Goal: Find specific page/section: Find specific page/section

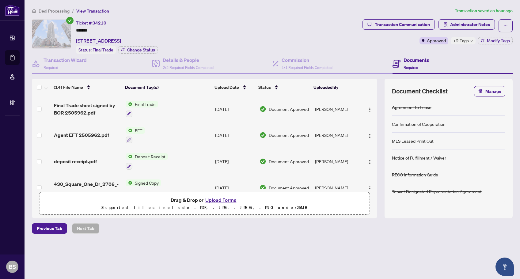
click at [340, 109] on td "[PERSON_NAME]" at bounding box center [337, 109] width 49 height 26
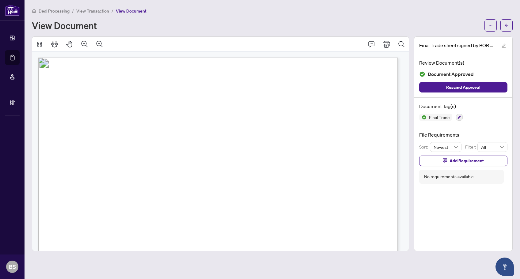
drag, startPoint x: 187, startPoint y: 126, endPoint x: 238, endPoint y: 122, distance: 51.1
click at [508, 24] on icon "arrow-left" at bounding box center [507, 25] width 4 height 4
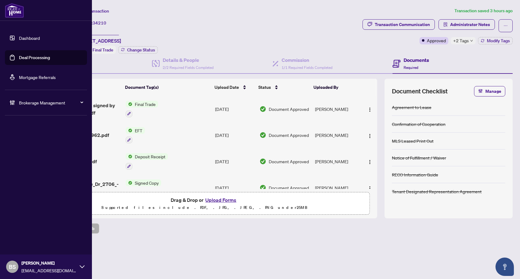
click at [15, 263] on span "BS" at bounding box center [12, 267] width 7 height 9
click at [29, 241] on span "Logout" at bounding box center [25, 244] width 14 height 10
